Goal: Transaction & Acquisition: Obtain resource

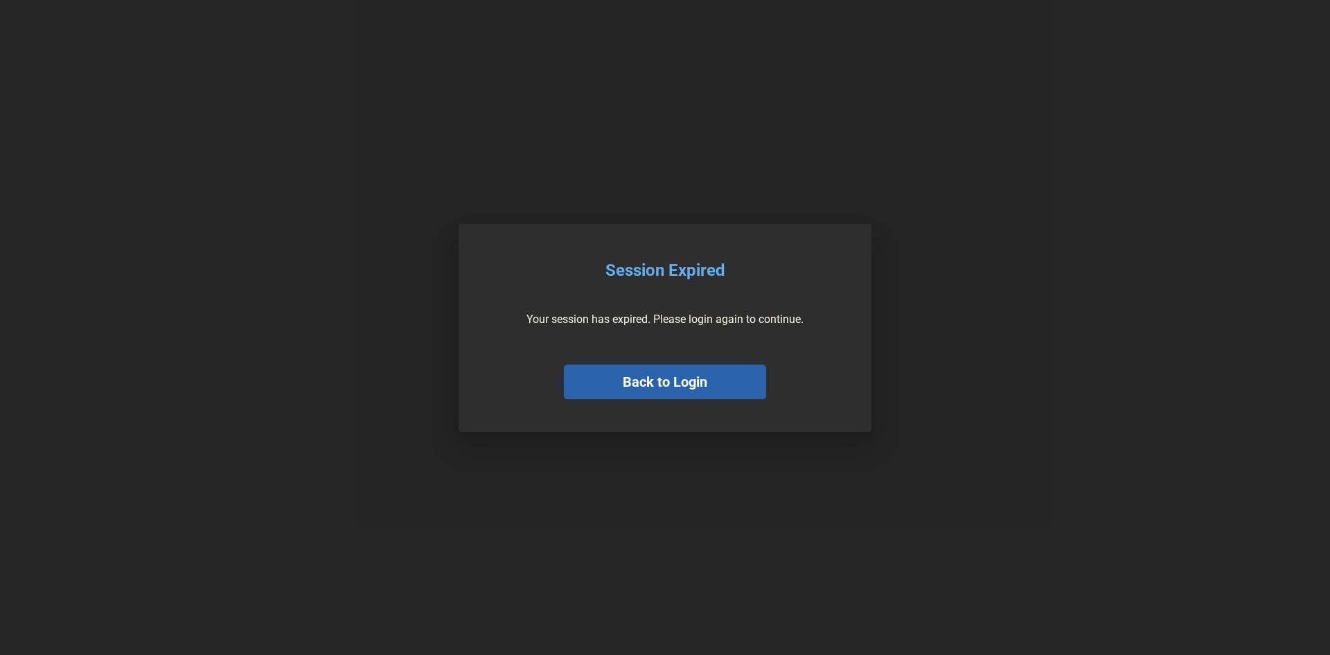
click at [587, 373] on button "Back to Login" at bounding box center [665, 381] width 202 height 35
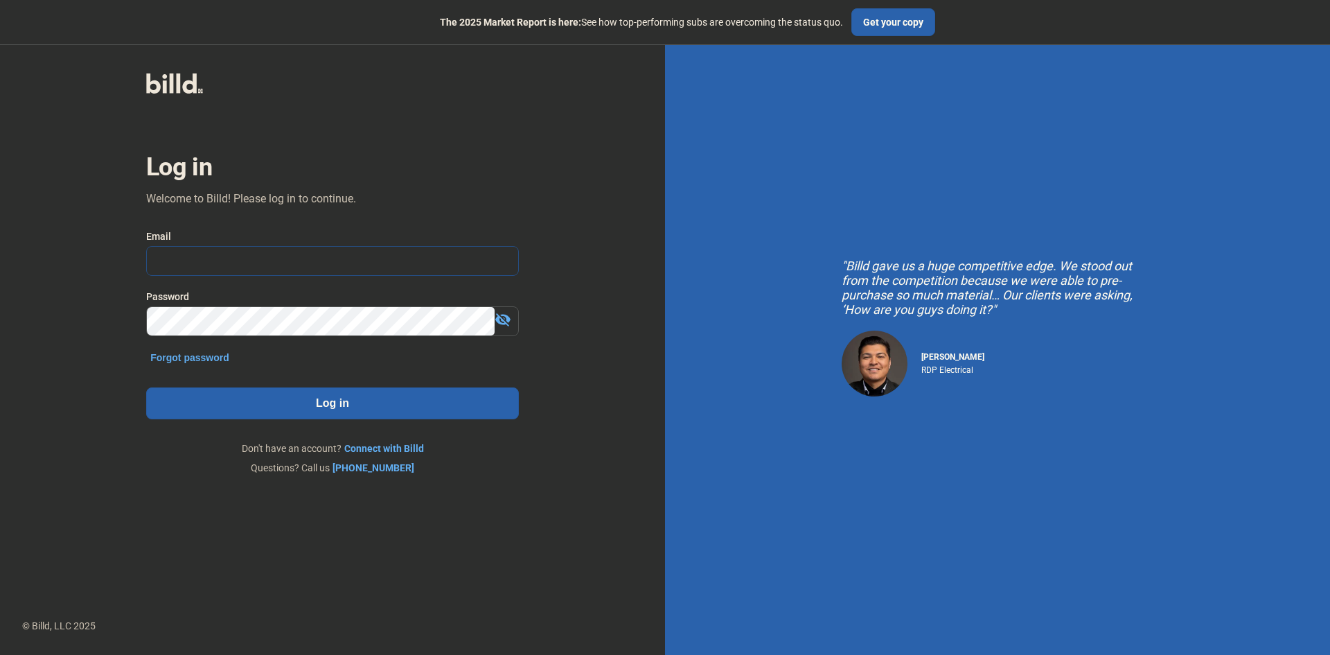
type input "[PERSON_NAME][EMAIL_ADDRESS][DOMAIN_NAME]"
click at [344, 407] on button "Log in" at bounding box center [332, 403] width 373 height 32
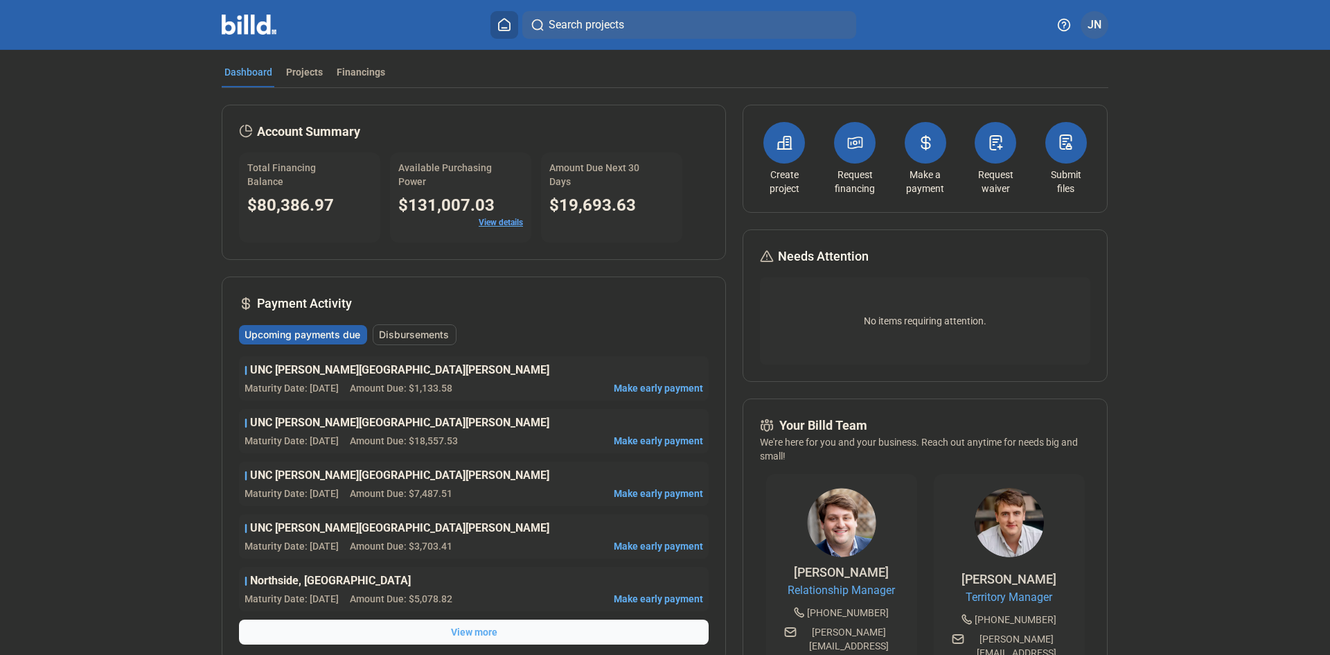
click at [296, 63] on mat-tab-group "Dashboard Projects Financings Account Summary Total Financing Balance $80,386.9…" at bounding box center [665, 529] width 887 height 958
click at [287, 73] on div "Projects" at bounding box center [304, 72] width 37 height 14
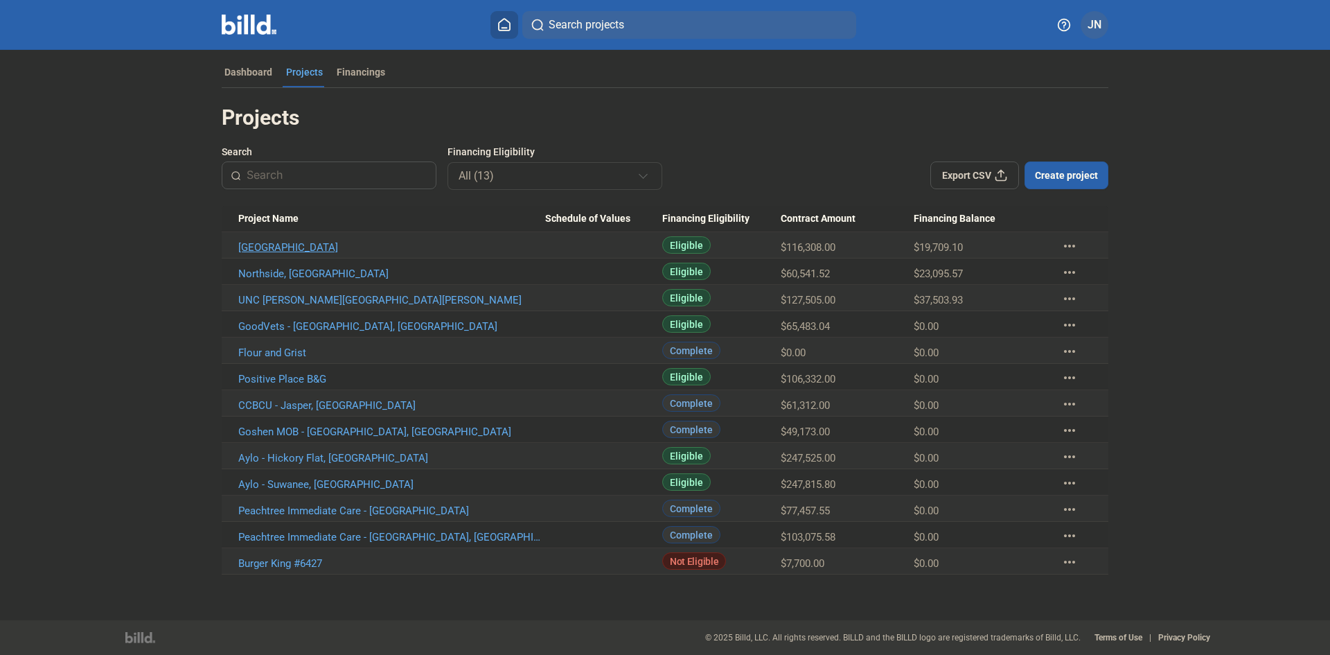
click at [312, 246] on link "[GEOGRAPHIC_DATA]" at bounding box center [391, 247] width 307 height 12
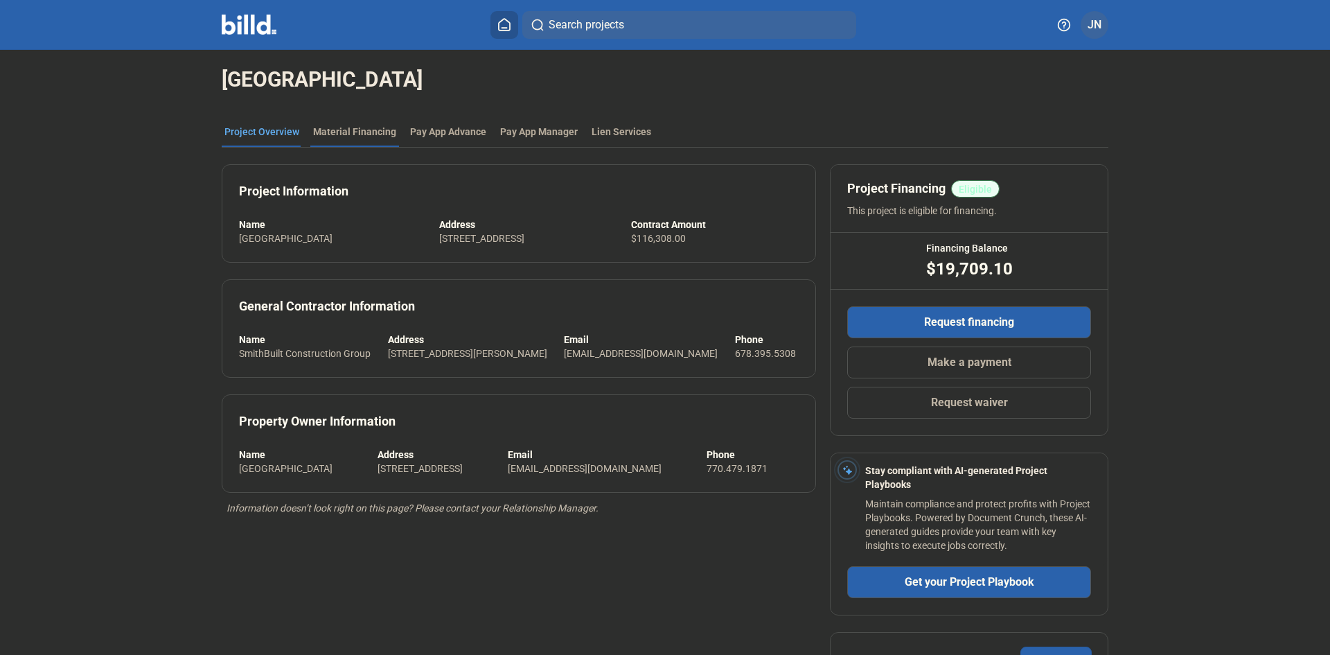
click at [348, 133] on div "Material Financing" at bounding box center [354, 132] width 83 height 14
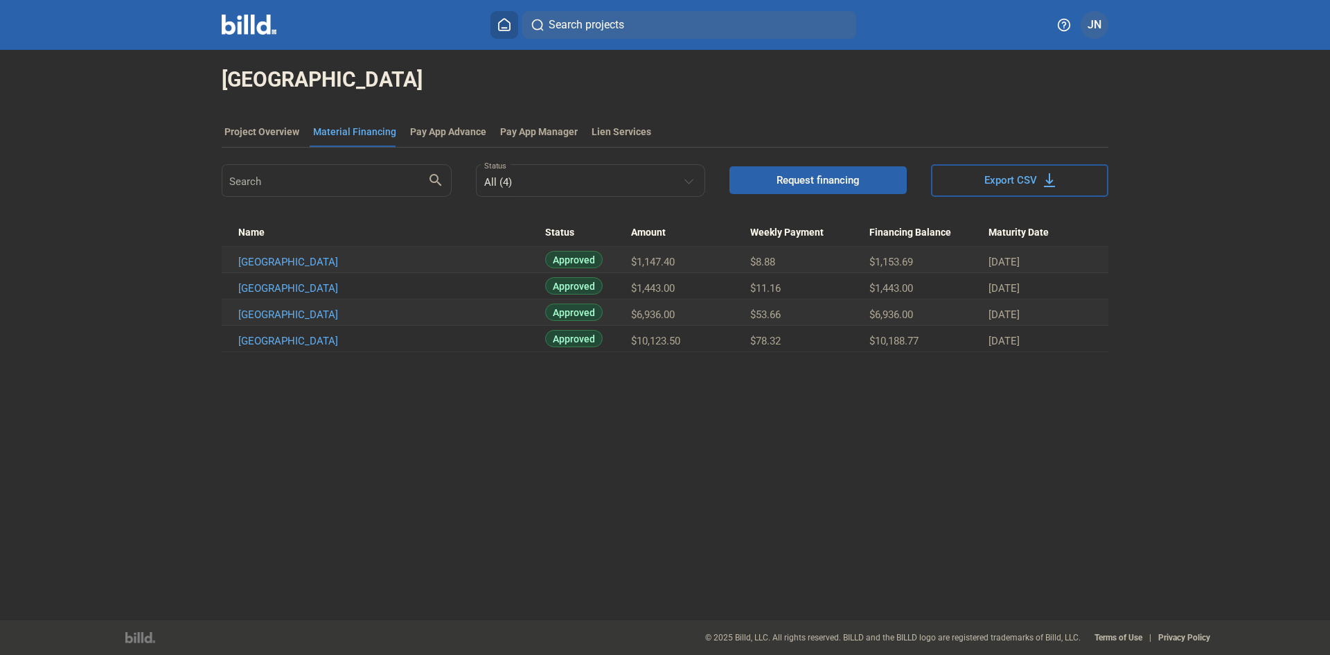
click at [821, 175] on span "Request financing" at bounding box center [817, 180] width 83 height 14
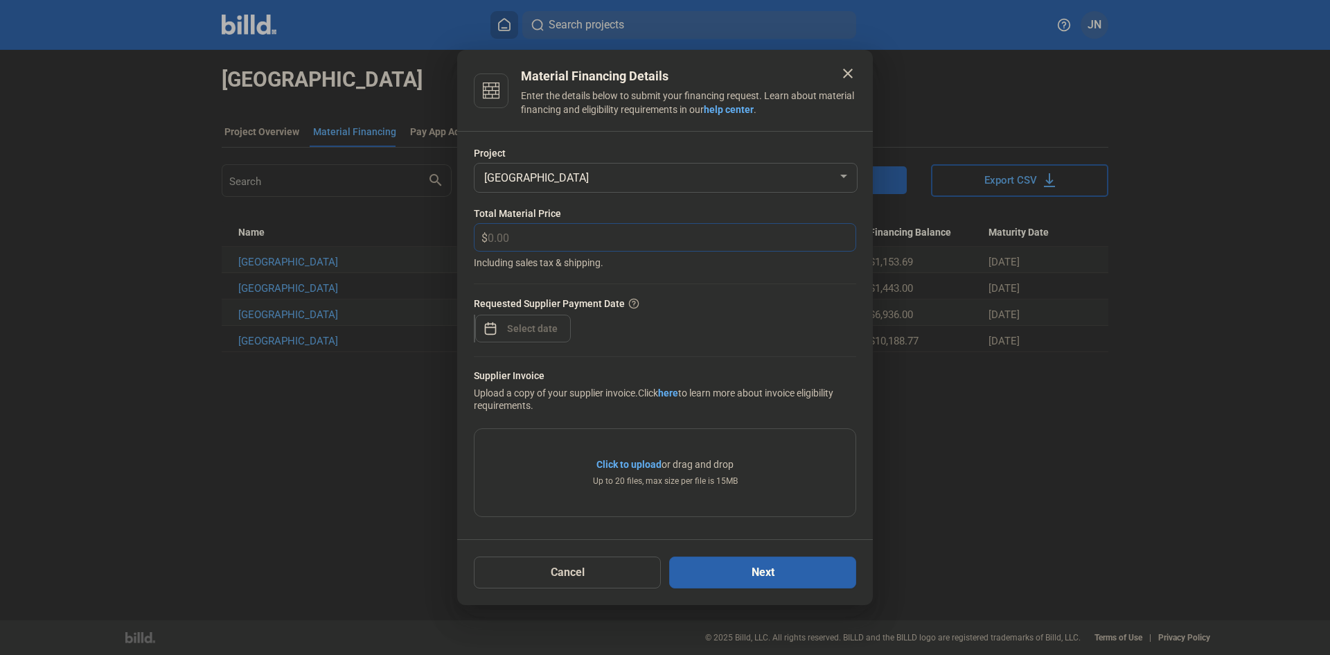
click at [556, 235] on input "text" at bounding box center [672, 237] width 368 height 27
type input "3,173.00"
click at [527, 330] on div "close Material Financing Details Enter the details below to submit your financi…" at bounding box center [665, 327] width 1330 height 655
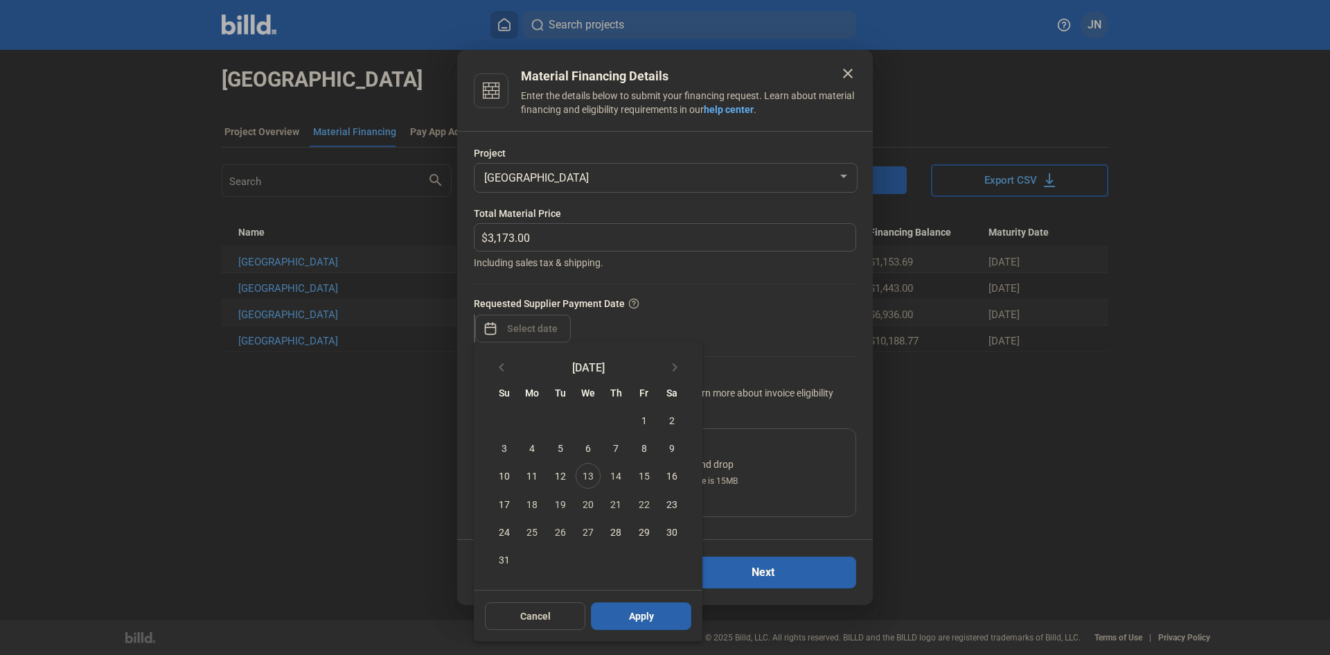
click at [644, 529] on span "29" at bounding box center [643, 531] width 25 height 25
click at [772, 143] on div at bounding box center [665, 327] width 1330 height 655
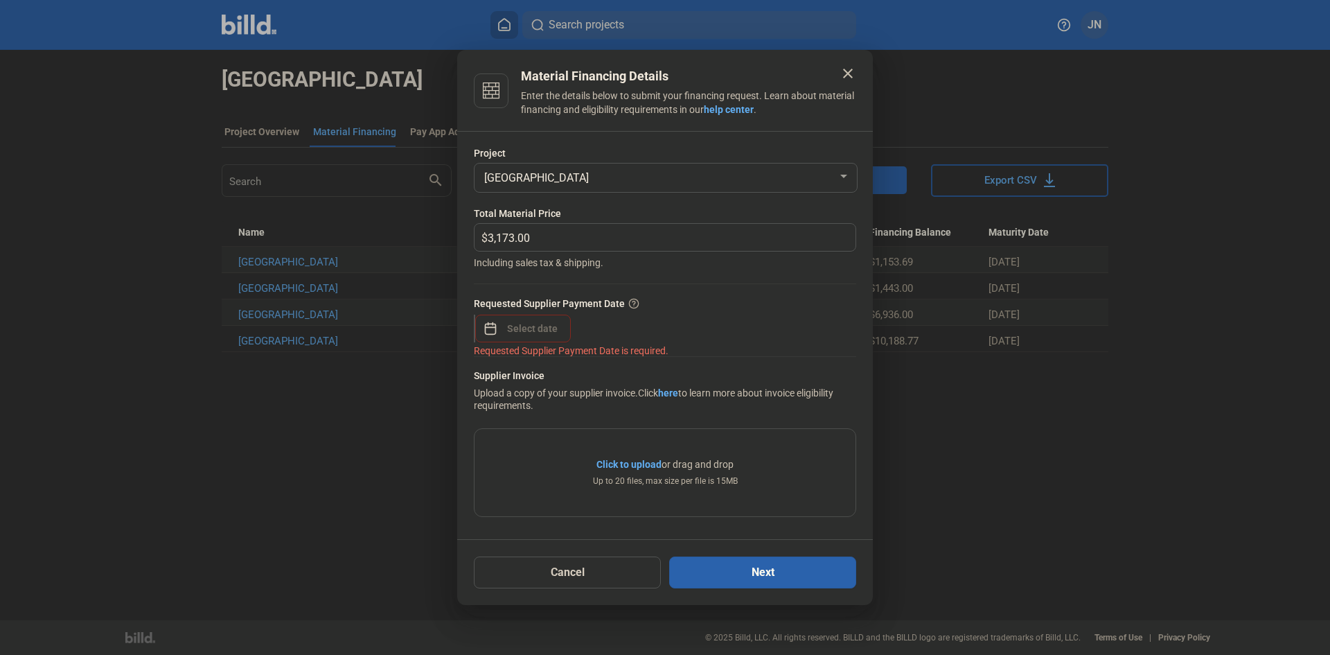
click at [503, 319] on div at bounding box center [533, 328] width 60 height 25
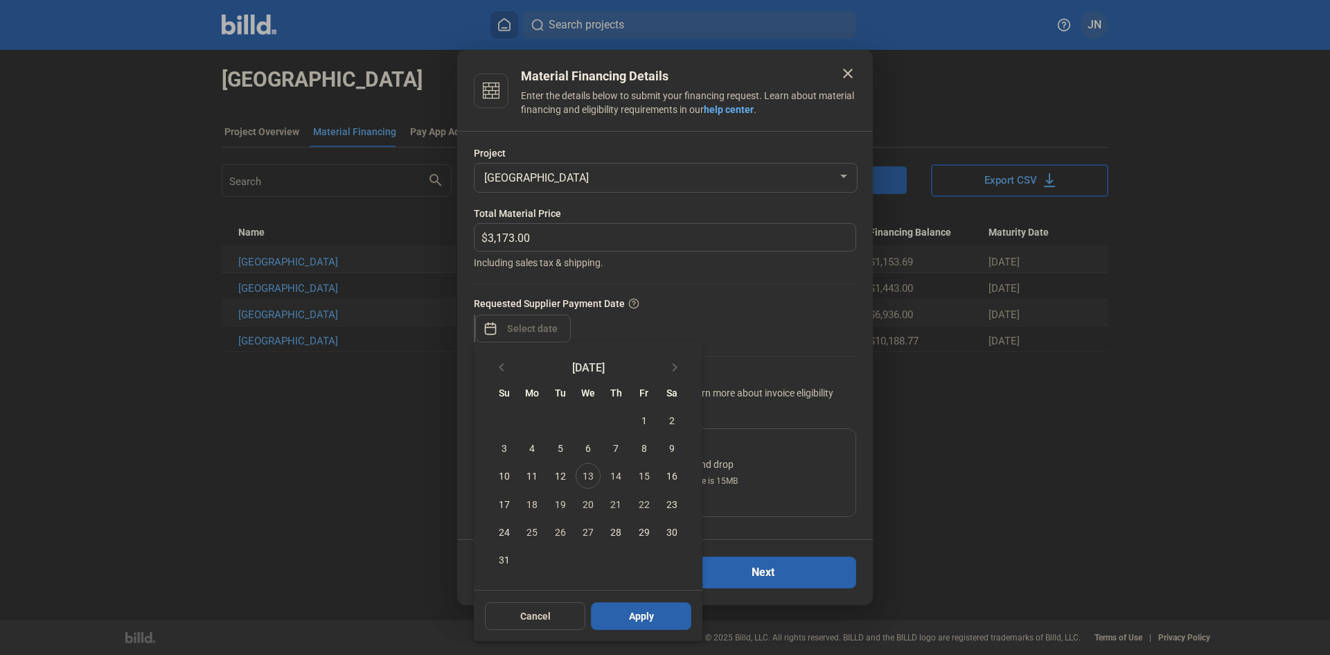
click at [642, 532] on span "29" at bounding box center [643, 531] width 25 height 25
click at [683, 327] on div at bounding box center [665, 327] width 1330 height 655
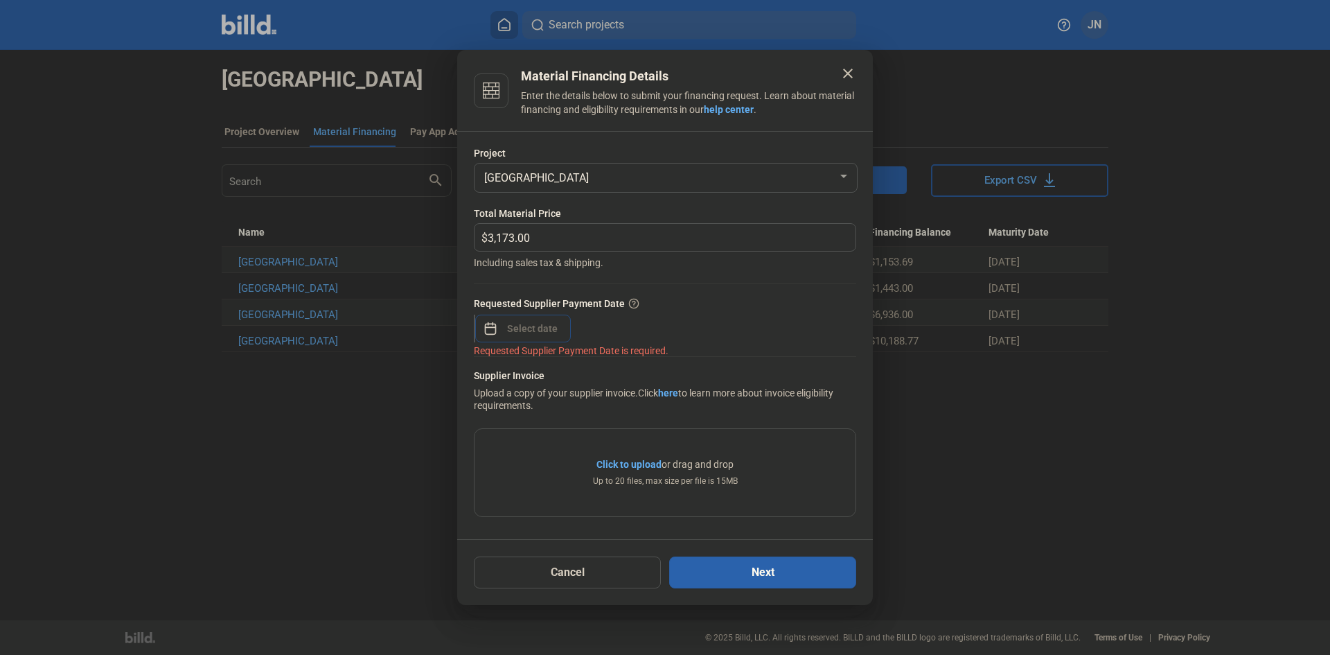
click at [497, 323] on span "Open calendar" at bounding box center [490, 321] width 33 height 33
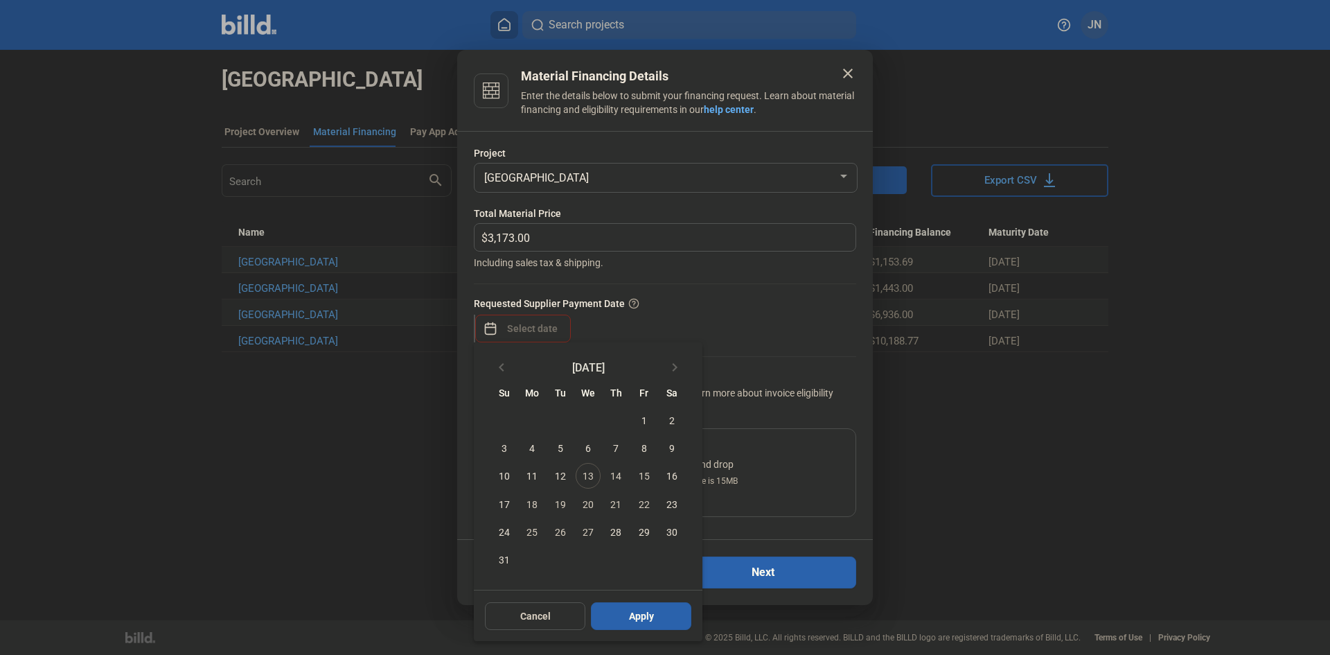
click at [646, 530] on span "29" at bounding box center [643, 531] width 25 height 25
click at [855, 71] on div at bounding box center [665, 327] width 1330 height 655
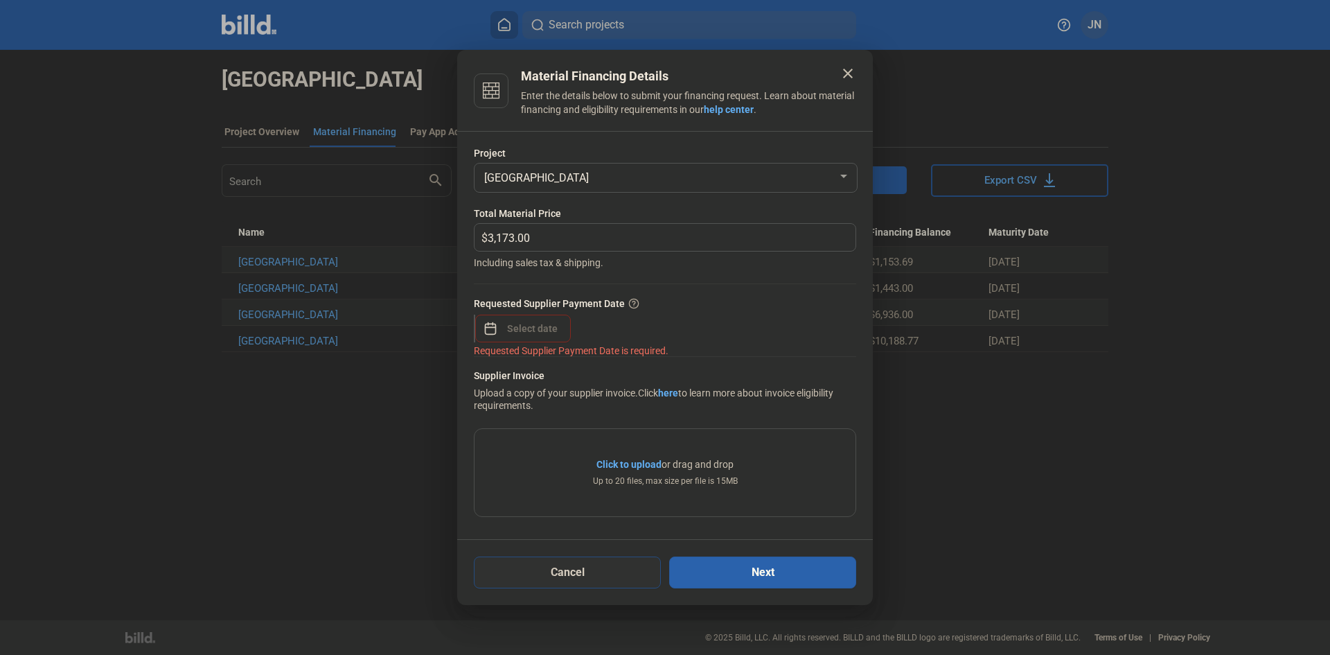
click at [584, 565] on button "Cancel" at bounding box center [567, 572] width 187 height 32
